Goal: Transaction & Acquisition: Book appointment/travel/reservation

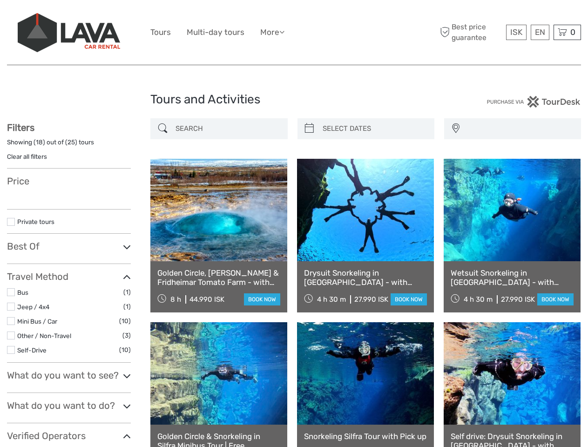
select select
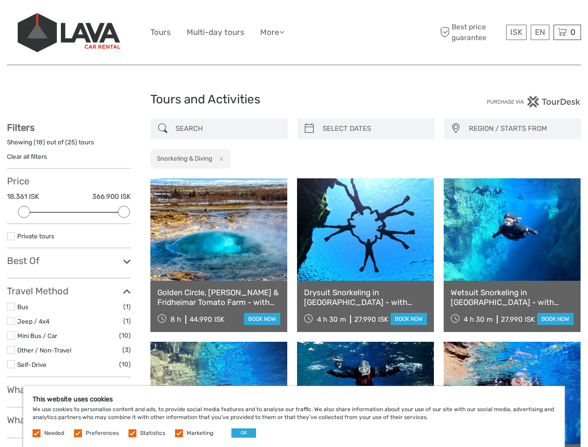
click at [294, 33] on ul "Tours Multi-day tours More Food & drink Travel Articles Back to [GEOGRAPHIC_DAT…" at bounding box center [224, 32] width 148 height 13
click at [273, 32] on link "More" at bounding box center [272, 32] width 24 height 13
click at [284, 32] on icon at bounding box center [281, 32] width 5 height 8
click at [516, 32] on span "ISK" at bounding box center [516, 31] width 12 height 9
click at [539, 32] on div "EN English Español Deutsch" at bounding box center [540, 32] width 19 height 15
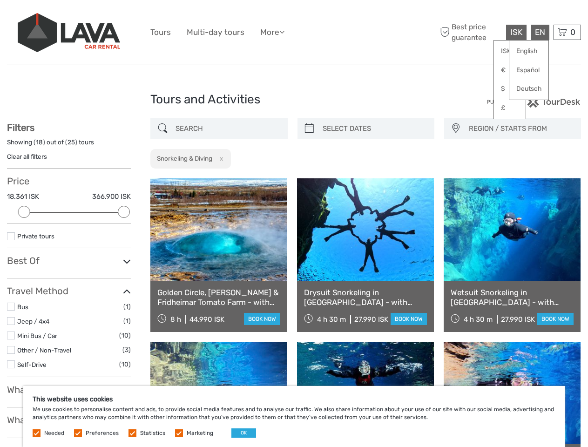
click at [567, 32] on div "0 Items Total 0 ISK Checkout The shopping cart is empty." at bounding box center [566, 32] width 27 height 15
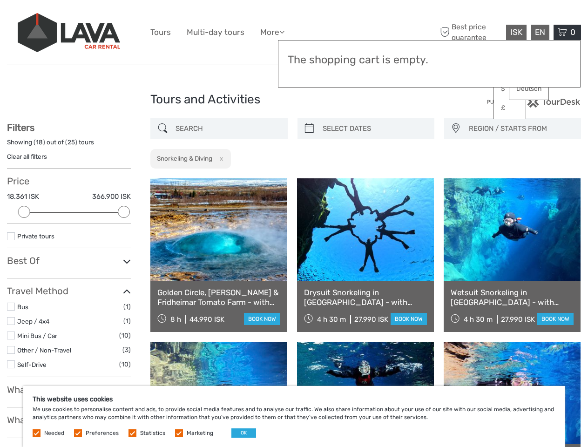
click at [24, 212] on div at bounding box center [24, 212] width 12 height 12
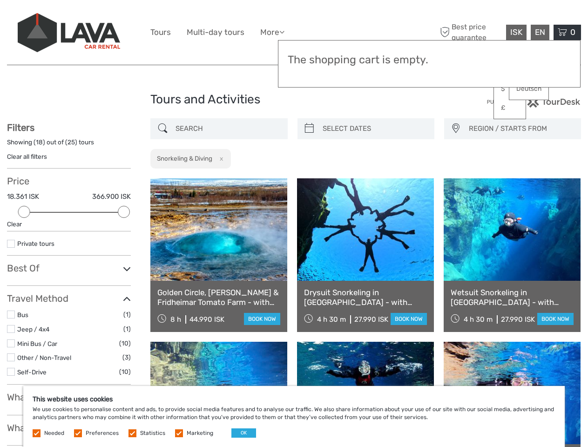
click at [124, 262] on icon at bounding box center [127, 268] width 8 height 13
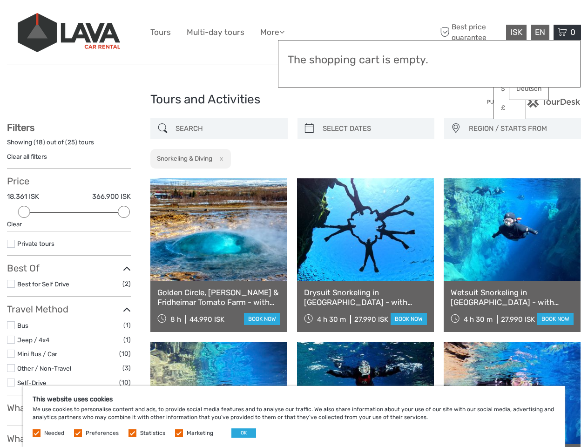
click at [309, 178] on link at bounding box center [365, 229] width 137 height 102
click at [374, 178] on link at bounding box center [365, 229] width 137 height 102
